Goal: Navigation & Orientation: Understand site structure

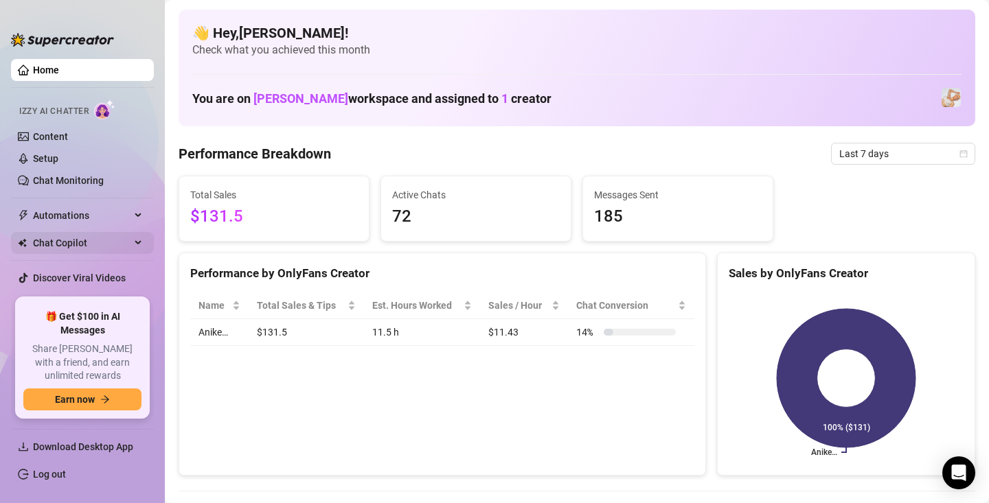
click at [63, 244] on span "Chat Copilot" at bounding box center [81, 243] width 97 height 22
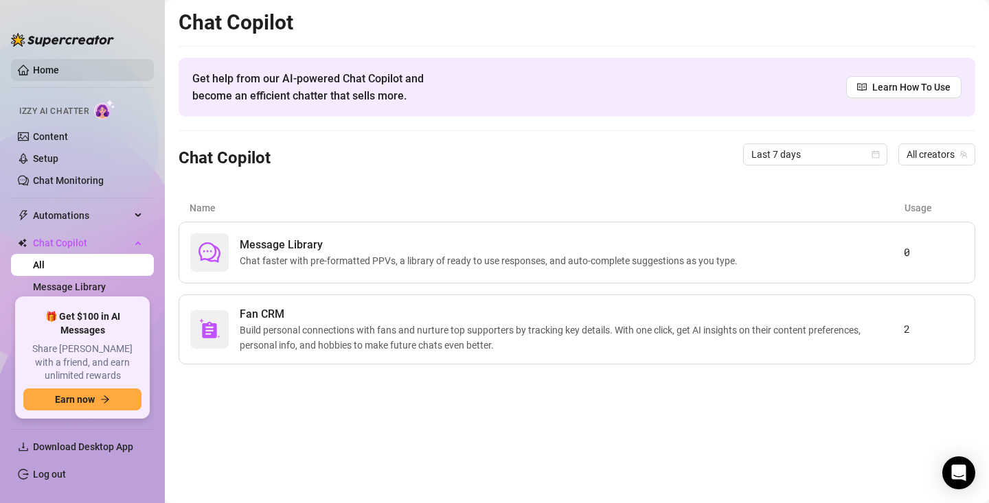
click at [48, 65] on link "Home" at bounding box center [46, 70] width 26 height 11
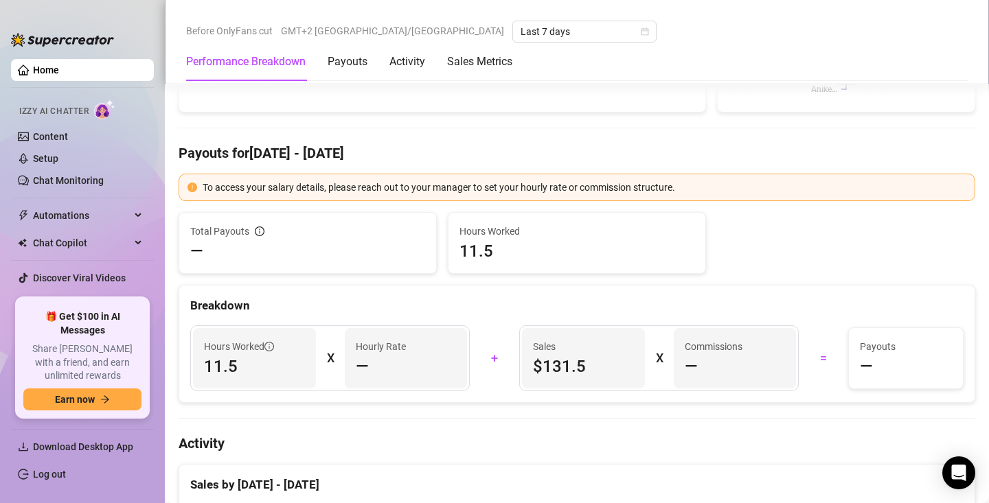
scroll to position [413, 0]
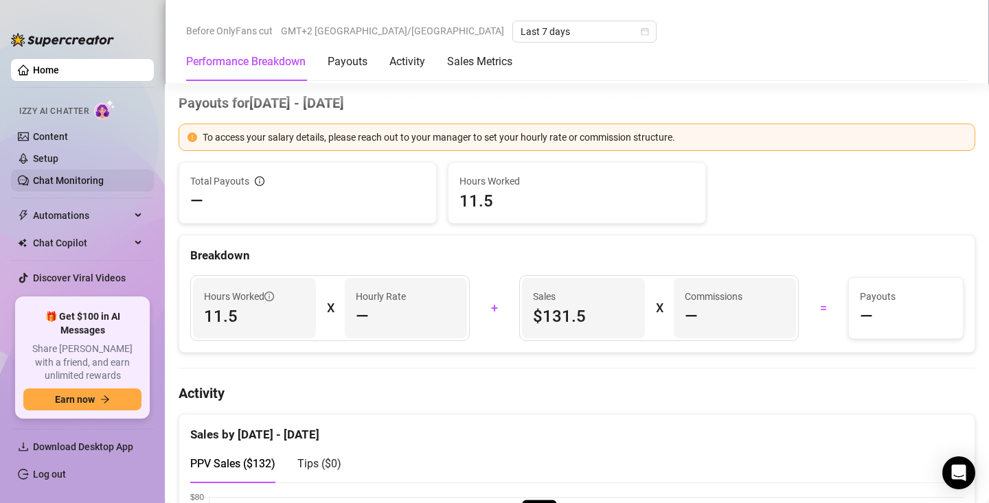
click at [55, 181] on link "Chat Monitoring" at bounding box center [68, 180] width 71 height 11
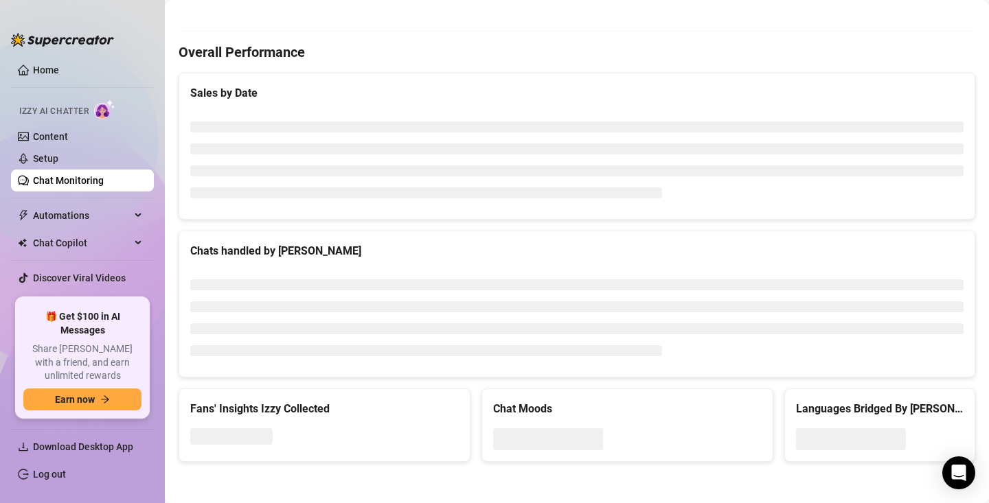
scroll to position [372, 0]
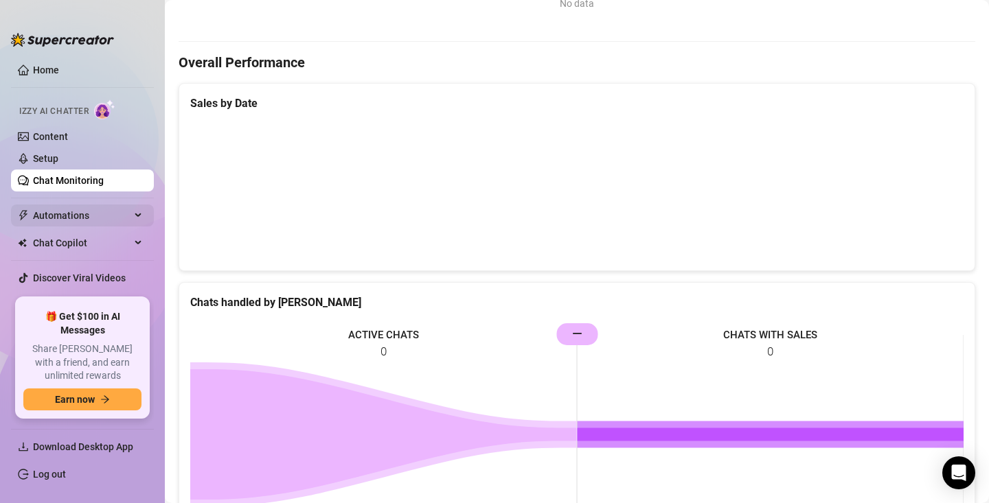
click at [73, 218] on span "Automations" at bounding box center [81, 216] width 97 height 22
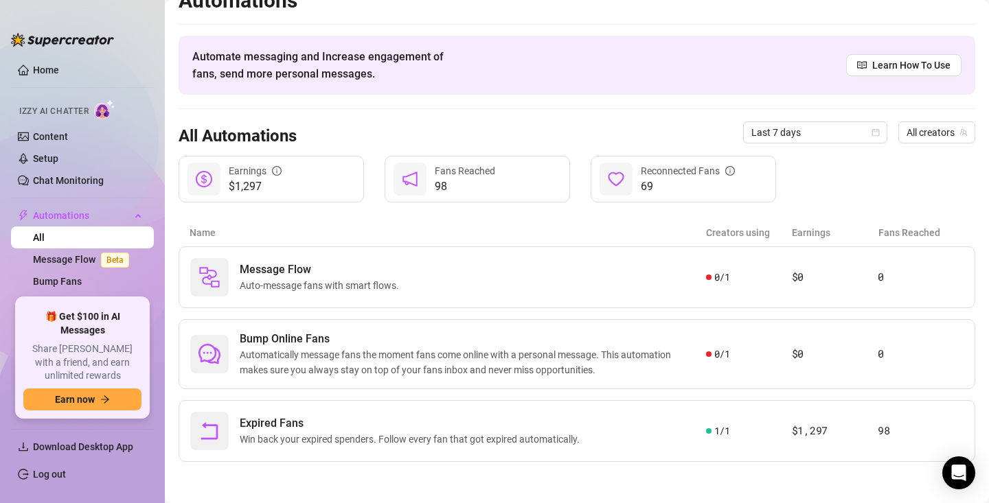
click at [88, 337] on span "🎁 Get $100 in AI Messages" at bounding box center [82, 323] width 118 height 27
click at [49, 76] on link "Home" at bounding box center [46, 70] width 26 height 11
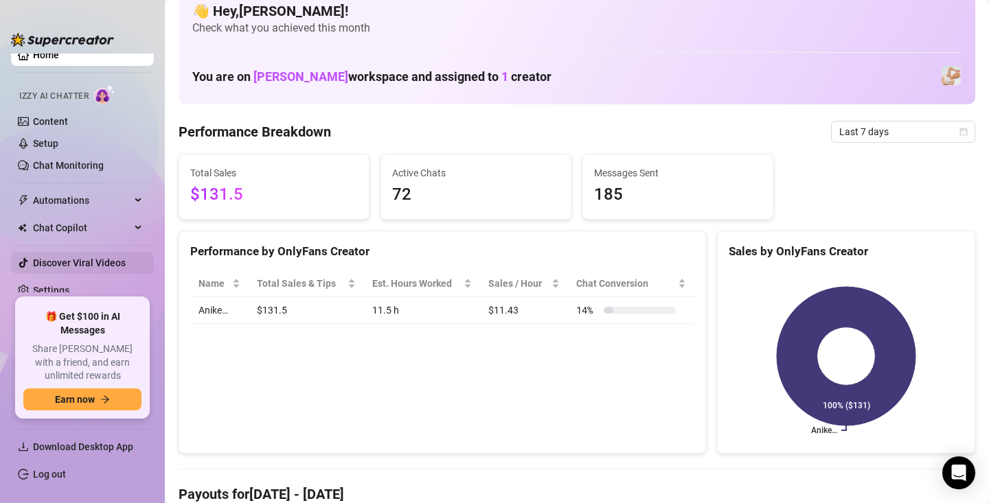
scroll to position [14, 0]
